Goal: Task Accomplishment & Management: Use online tool/utility

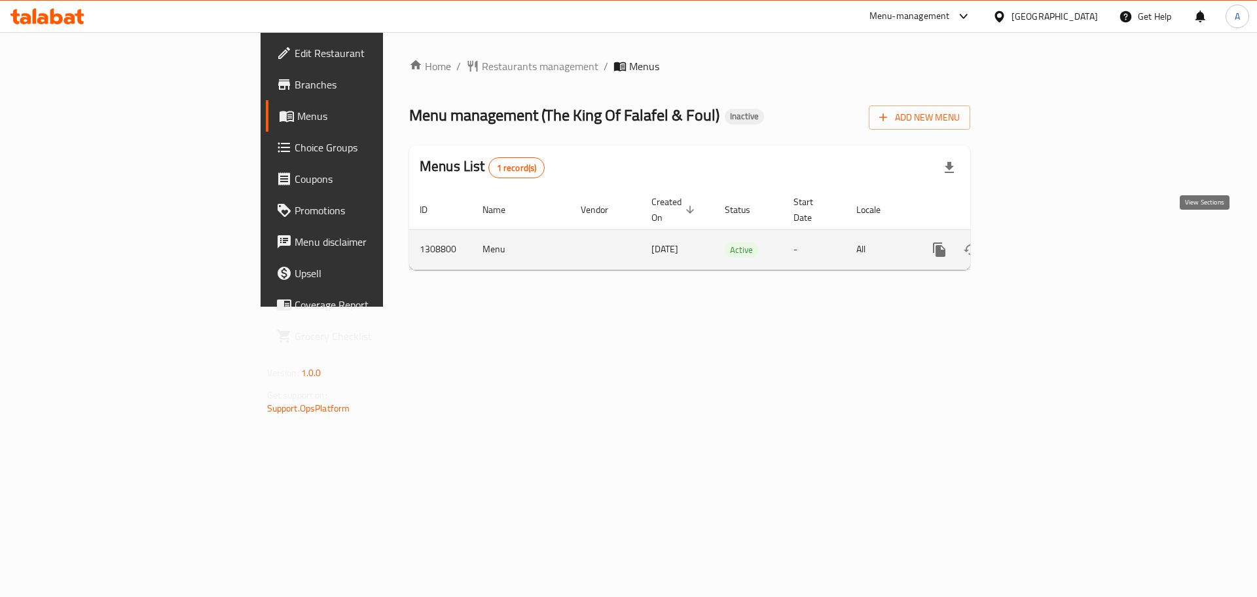
click at [1042, 242] on icon "enhanced table" at bounding box center [1034, 250] width 16 height 16
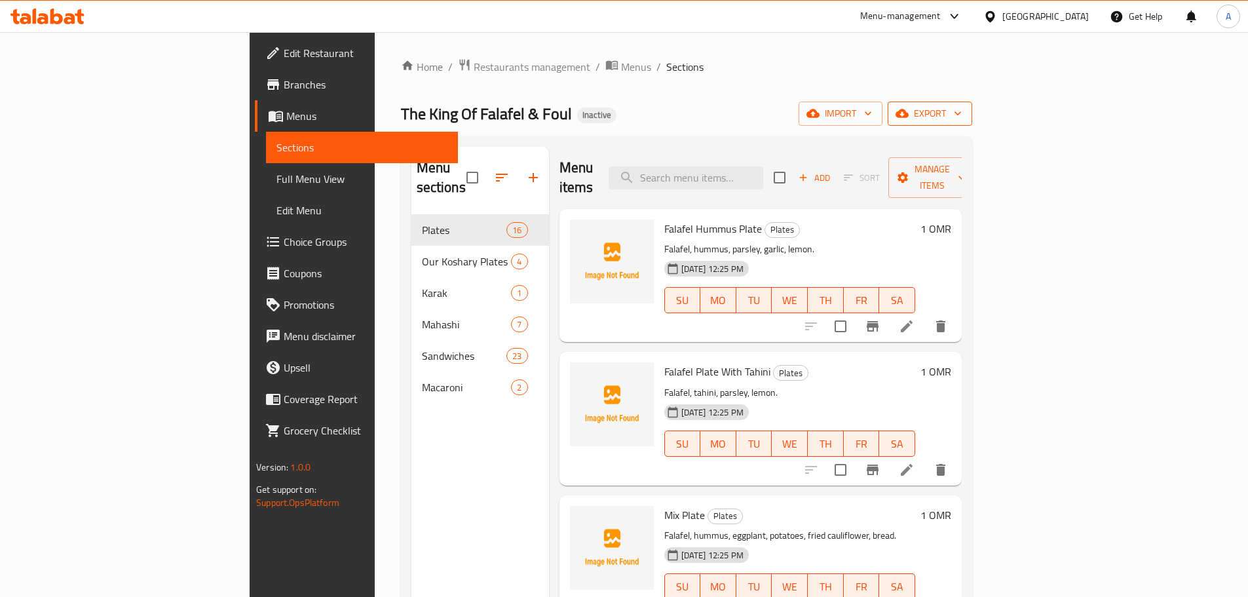
click at [961, 109] on span "export" at bounding box center [930, 113] width 64 height 16
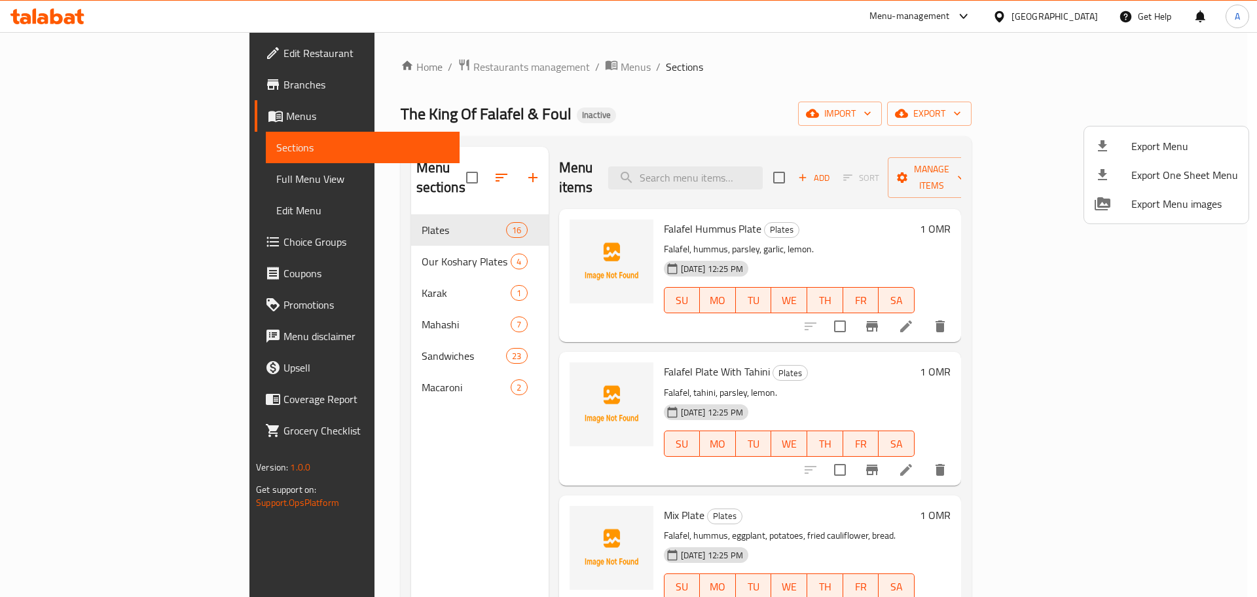
click at [1138, 146] on span "Export Menu" at bounding box center [1185, 146] width 107 height 16
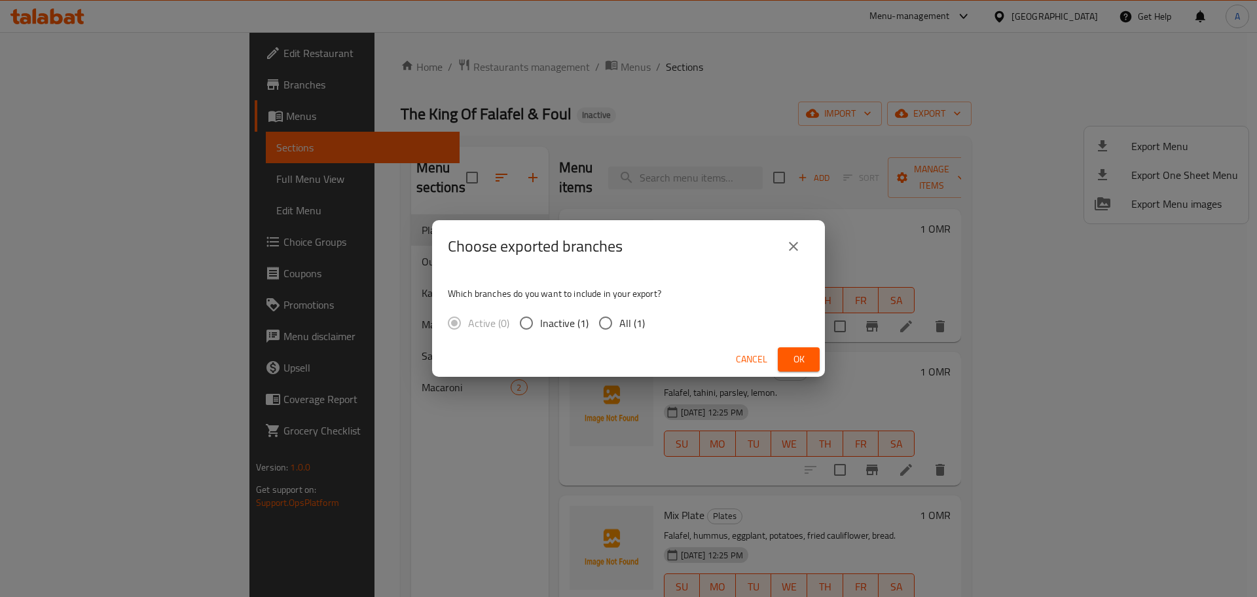
click at [621, 323] on span "All (1)" at bounding box center [633, 323] width 26 height 16
click at [620, 323] on input "All (1)" at bounding box center [606, 323] width 28 height 28
radio input "true"
click at [794, 356] on span "Ok" at bounding box center [799, 359] width 21 height 16
